Goal: Information Seeking & Learning: Learn about a topic

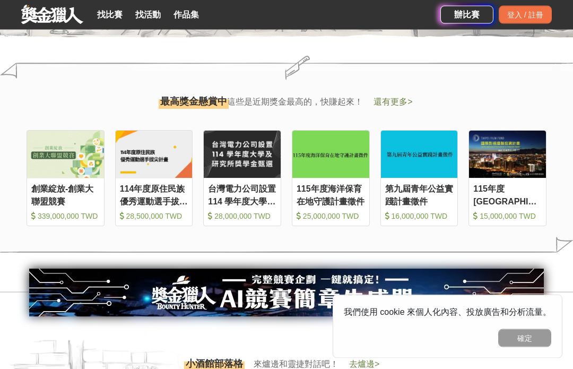
scroll to position [1101, 0]
click at [0, 0] on div "收藏" at bounding box center [0, 0] width 0 height 0
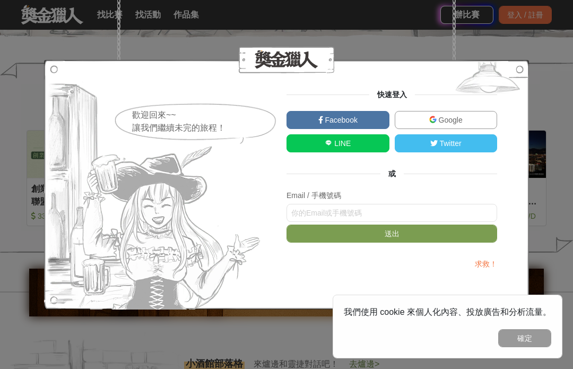
click at [480, 48] on div at bounding box center [286, 60] width 485 height 27
click at [480, 47] on div at bounding box center [286, 60] width 485 height 27
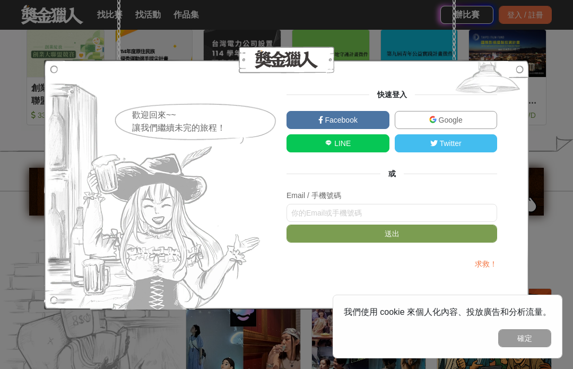
click at [516, 309] on div at bounding box center [286, 184] width 485 height 249
click at [458, 67] on div at bounding box center [286, 60] width 485 height 27
click at [74, 144] on img at bounding box center [154, 184] width 220 height 249
click at [430, 242] on button "送出" at bounding box center [391, 233] width 211 height 18
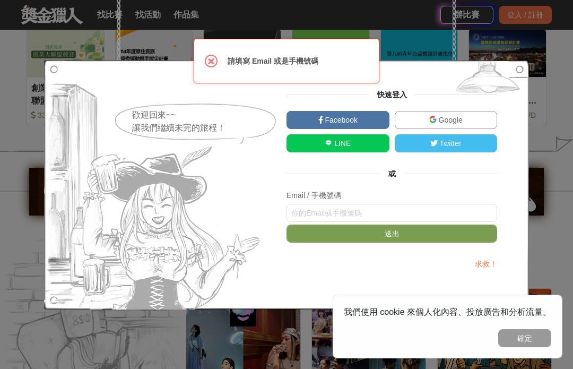
click at [505, 54] on div "歡迎回來~~ 讓我們繼續未完的旅程！ 快速登入 Facebook Google LINE Twitter 或 Email / 手機號碼 送出 求救！" at bounding box center [286, 184] width 573 height 369
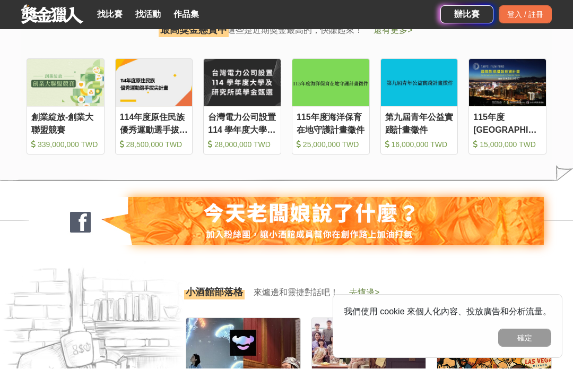
scroll to position [1172, 0]
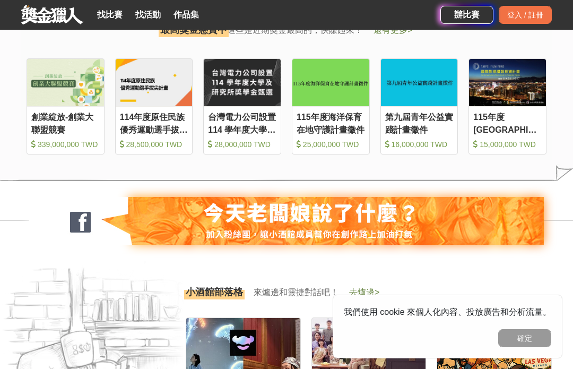
click at [428, 135] on div "第九屆青年公益實踐計畫徵件" at bounding box center [419, 123] width 68 height 24
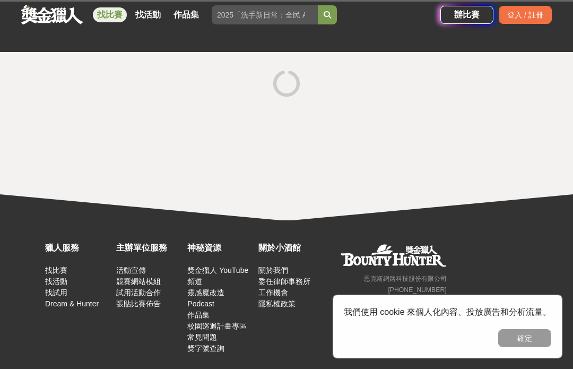
click at [420, 130] on div at bounding box center [286, 136] width 573 height 168
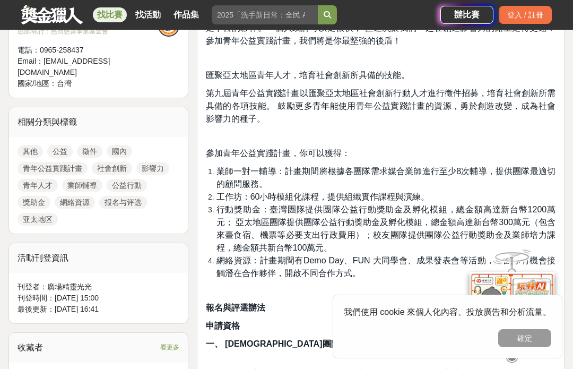
scroll to position [362, 0]
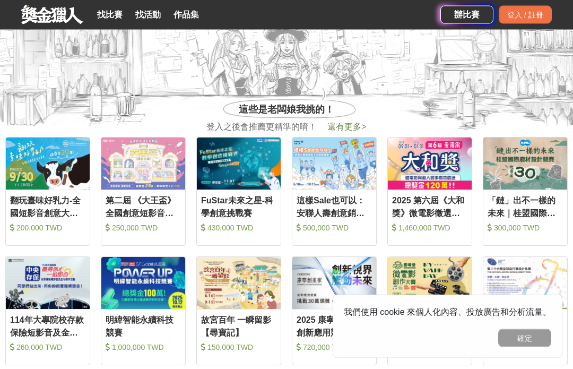
scroll to position [354, 0]
click at [114, 17] on link "找比賽" at bounding box center [110, 14] width 34 height 15
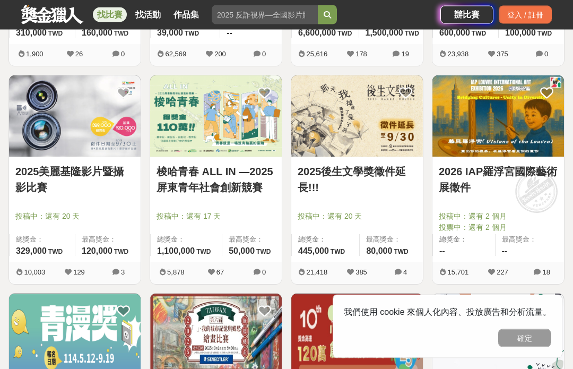
scroll to position [1029, 0]
click at [368, 115] on img at bounding box center [357, 115] width 132 height 81
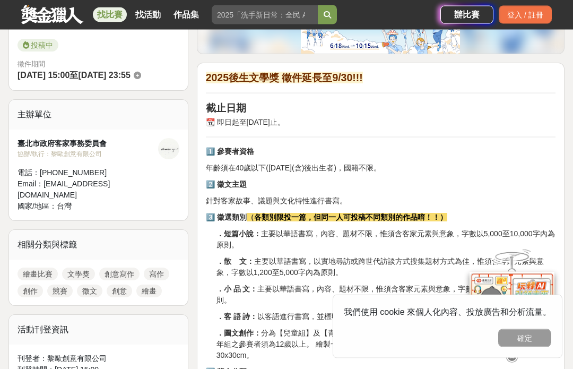
scroll to position [264, 0]
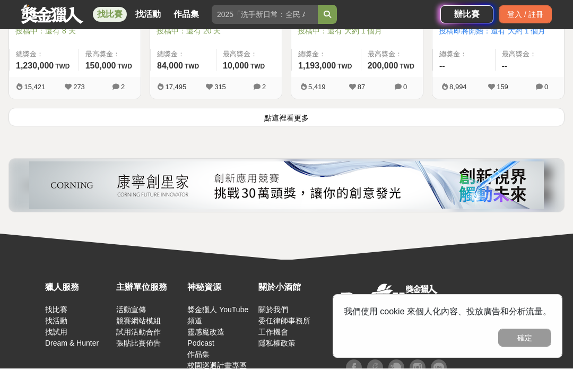
scroll to position [1471, 0]
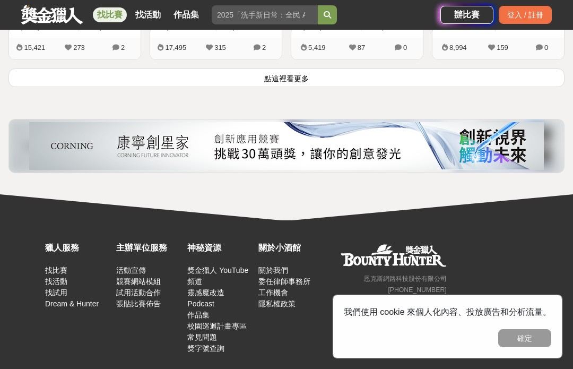
click at [301, 79] on button "點這裡看更多" at bounding box center [286, 77] width 556 height 19
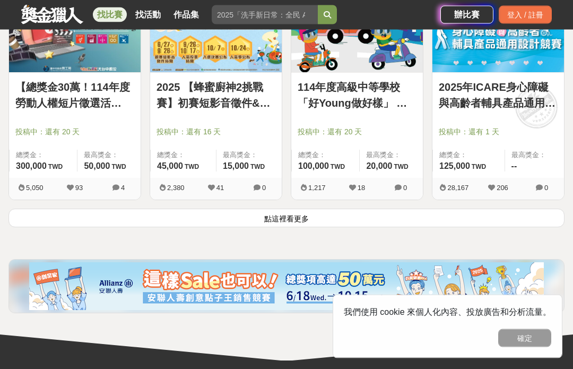
scroll to position [2639, 0]
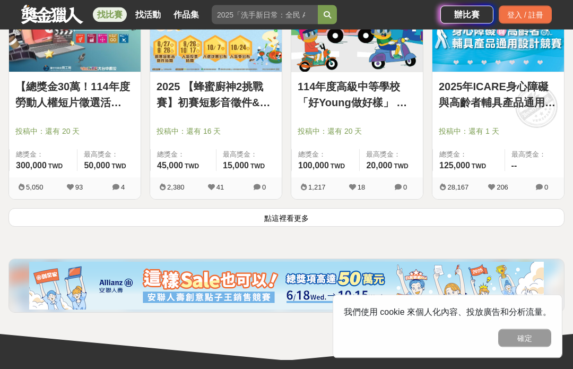
click at [308, 223] on button "點這裡看更多" at bounding box center [286, 217] width 556 height 19
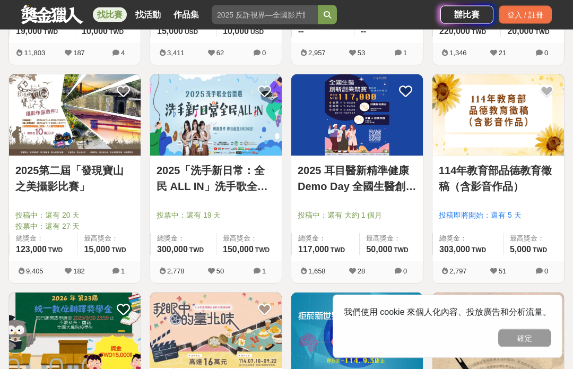
scroll to position [2992, 0]
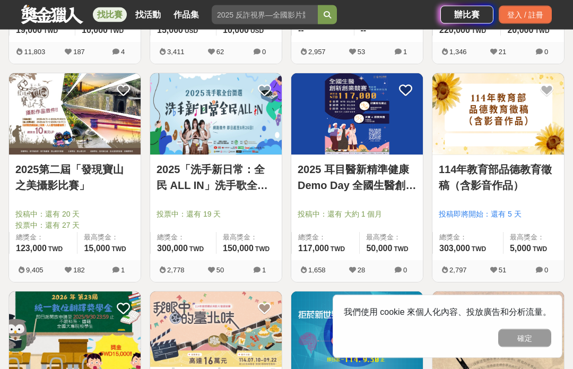
click at [504, 99] on img at bounding box center [498, 114] width 132 height 81
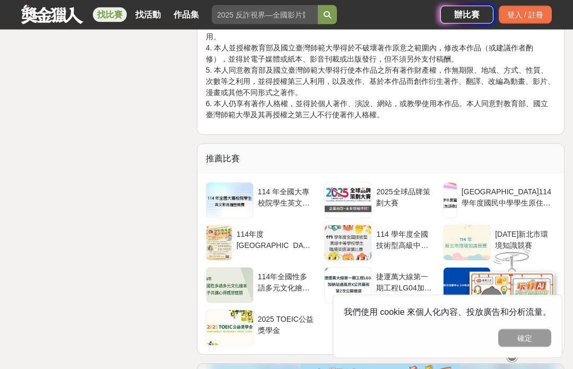
scroll to position [1706, 0]
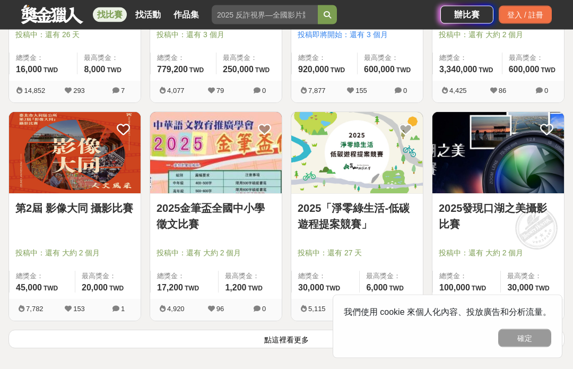
scroll to position [3827, 0]
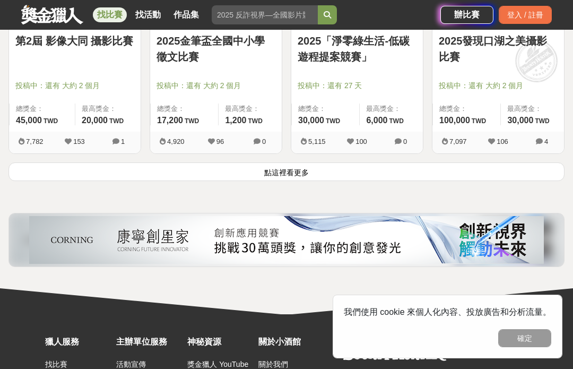
click at [286, 169] on button "點這裡看更多" at bounding box center [286, 171] width 556 height 19
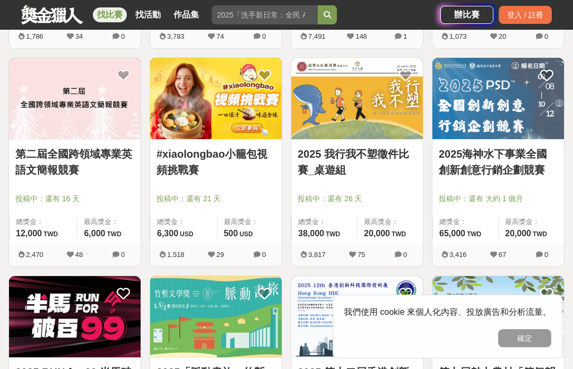
scroll to position [4534, 0]
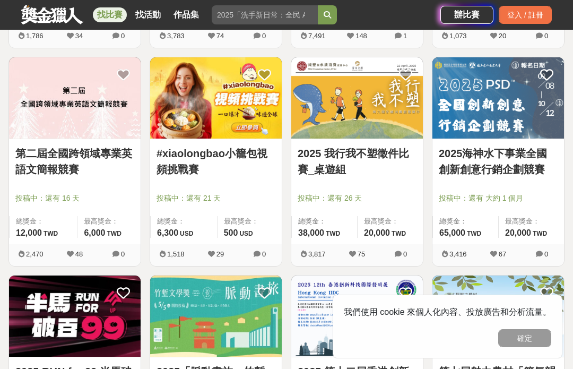
click at [340, 164] on link "2025 我行我不塑徵件比賽_桌遊組" at bounding box center [356, 161] width 119 height 32
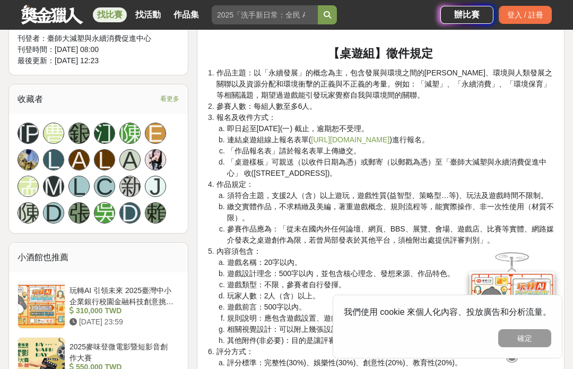
scroll to position [964, 0]
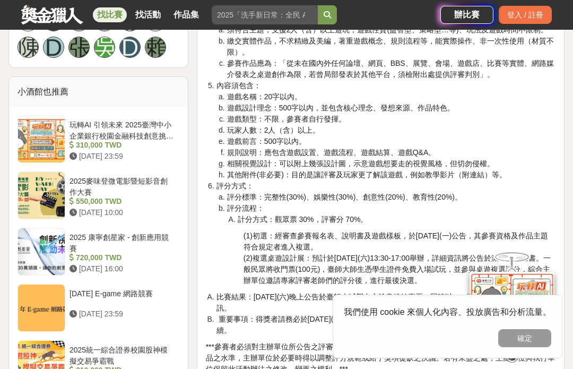
click at [556, 281] on div "[DATE]「我行！我不塑！」徵件活動簡章 緣起 研究數據顯示約有83億公噸人類製造的塑膠，多半被遺棄於垃圾掩埋場及海洋，造成巨大的汙染，也間接危害人類本身，…" at bounding box center [380, 243] width 367 height 1705
